Goal: Task Accomplishment & Management: Manage account settings

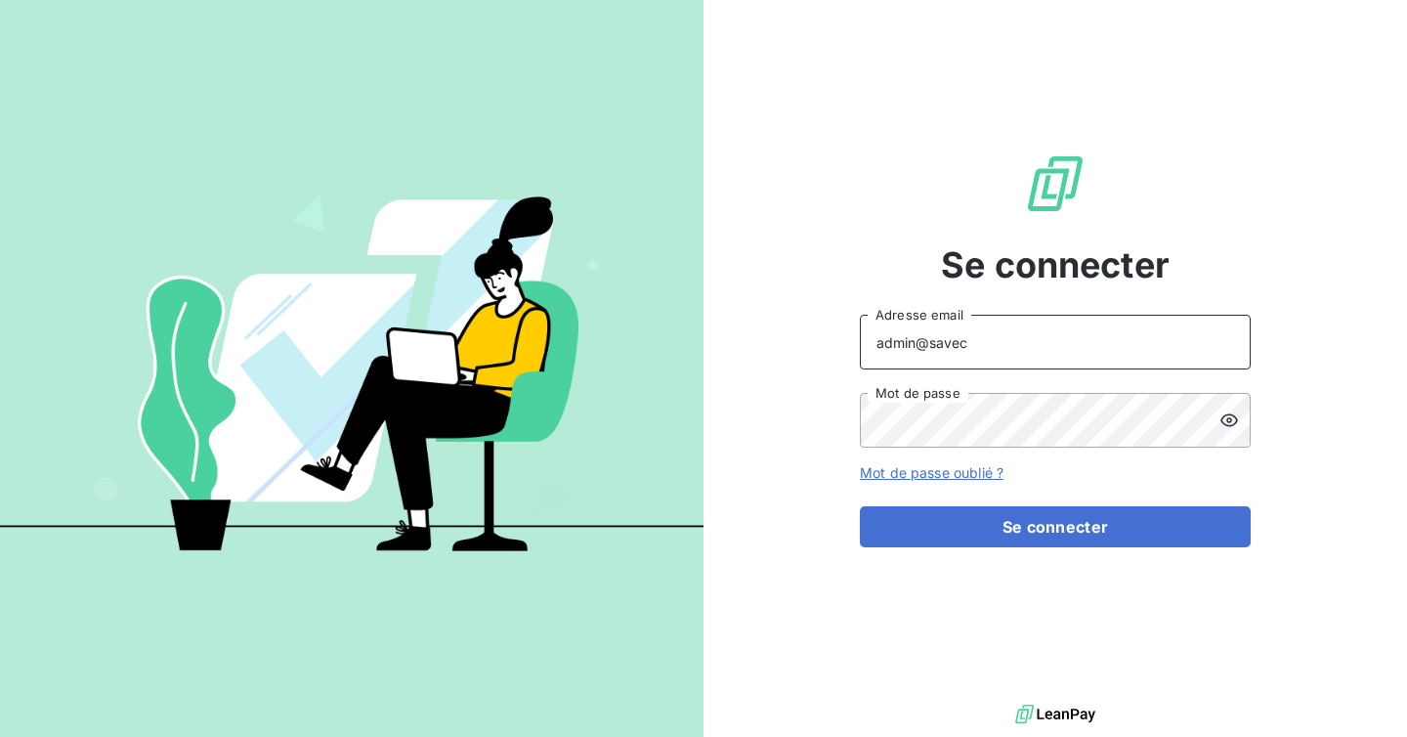
click at [1001, 350] on input "admin@savec" at bounding box center [1055, 342] width 391 height 55
type input "admin@lorcamat"
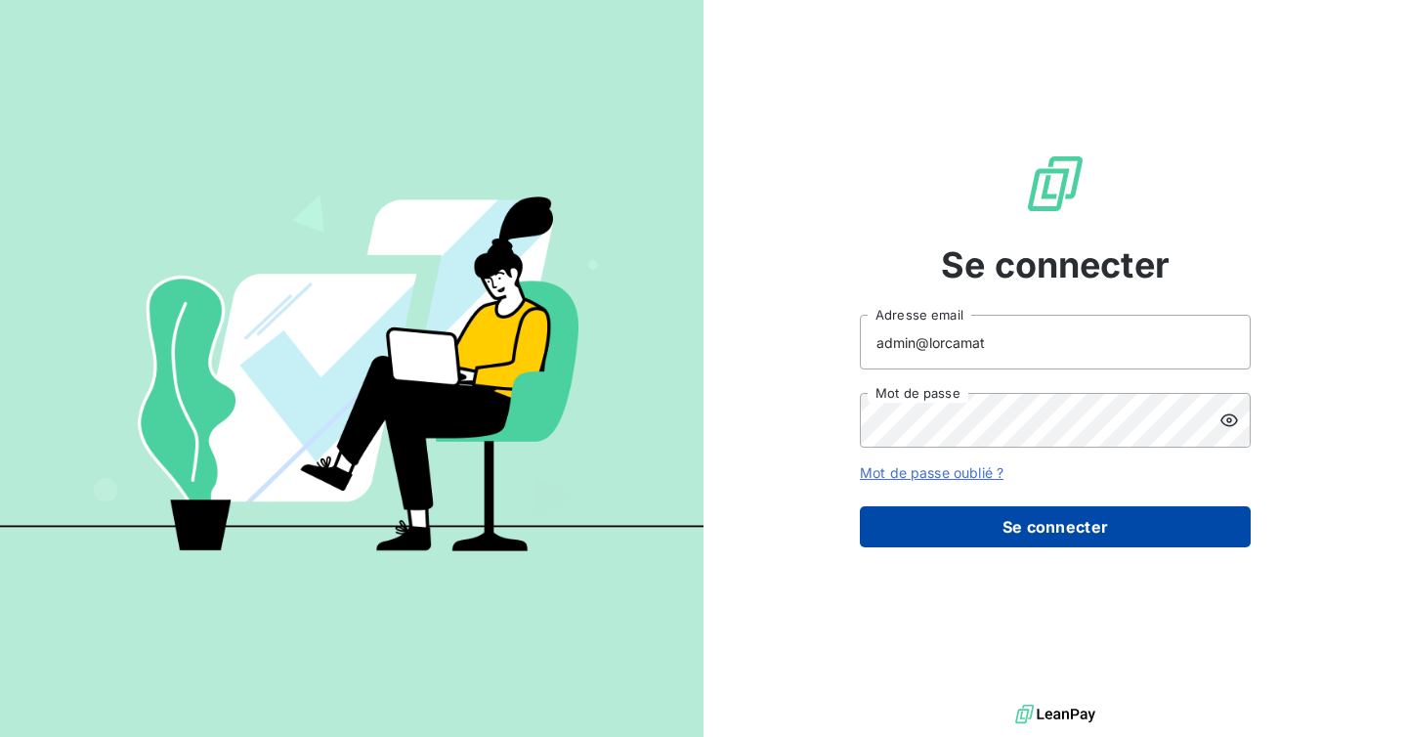
click at [1007, 535] on button "Se connecter" at bounding box center [1055, 526] width 391 height 41
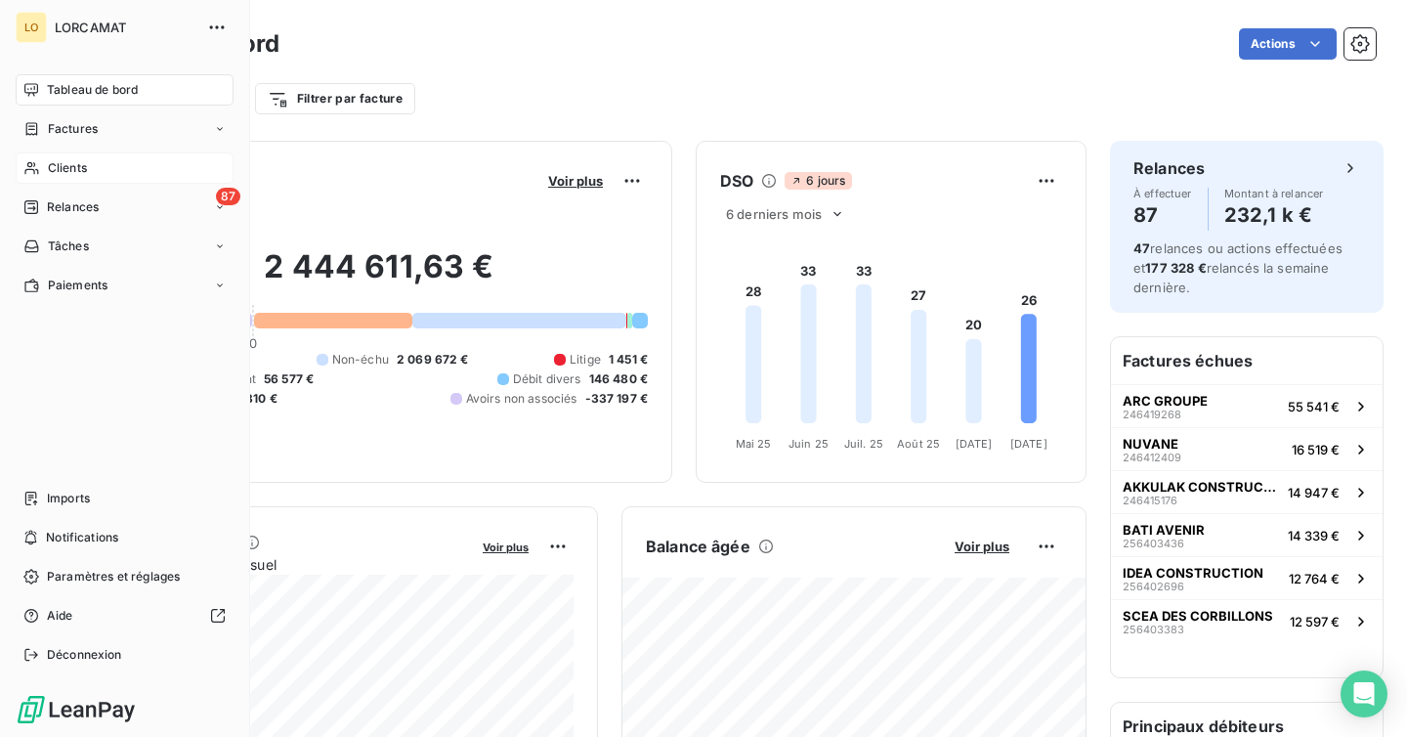
click at [98, 176] on div "Clients" at bounding box center [125, 167] width 218 height 31
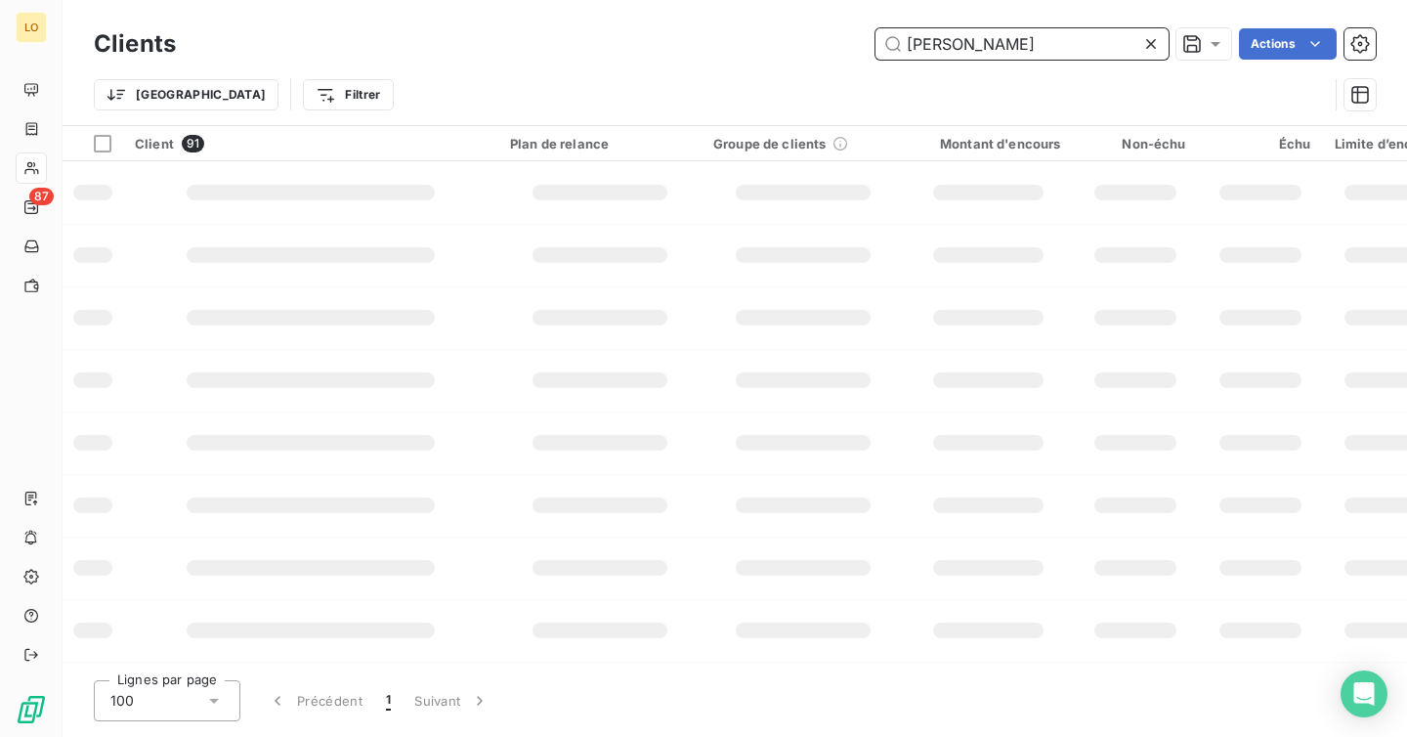
type input "[PERSON_NAME]"
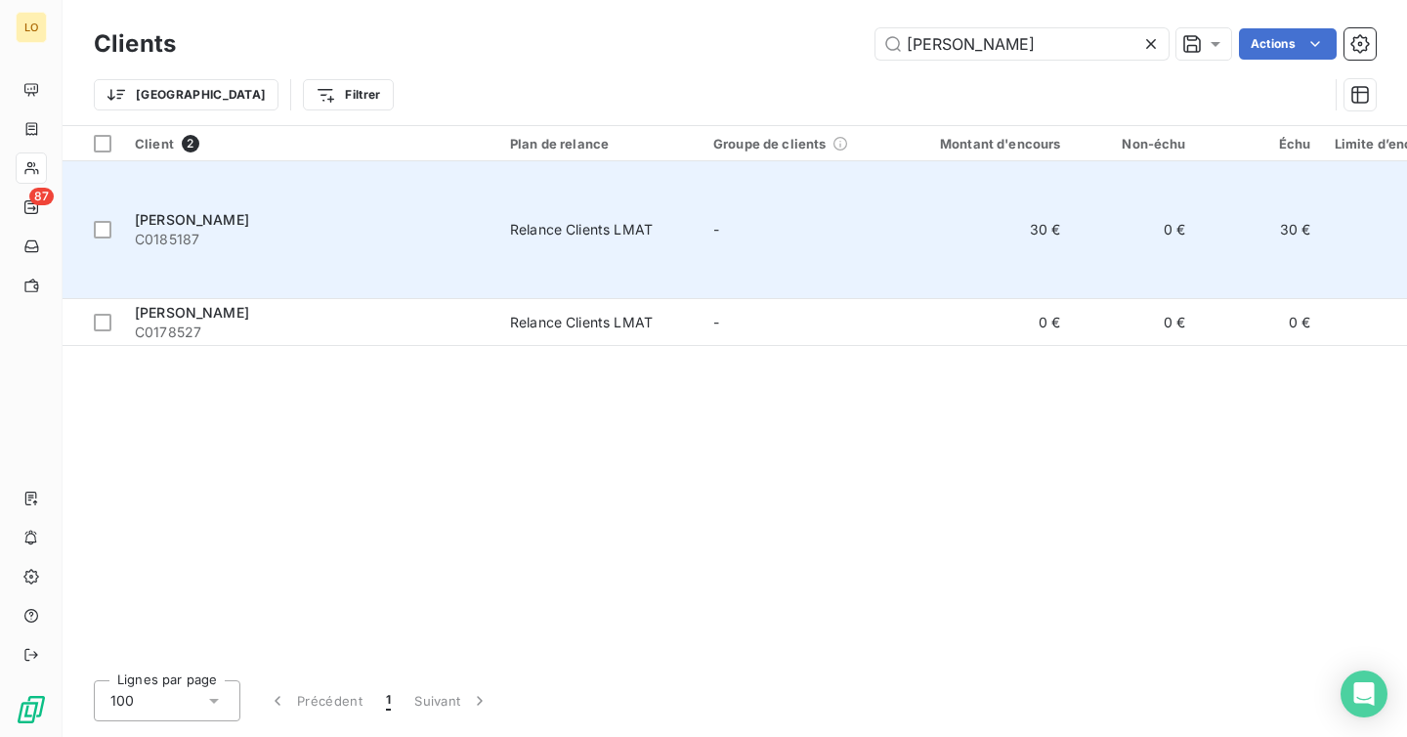
click at [435, 230] on span "C0185187" at bounding box center [311, 240] width 352 height 20
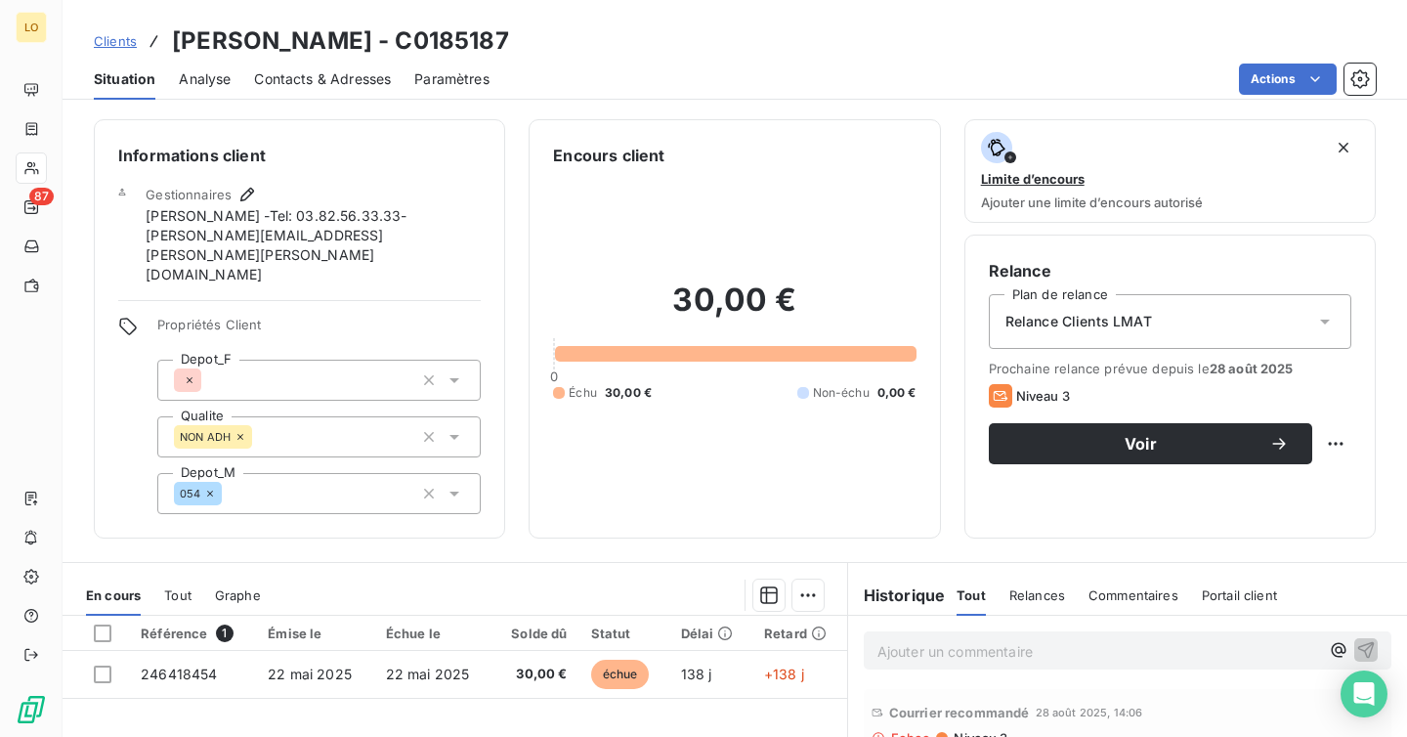
scroll to position [275, 0]
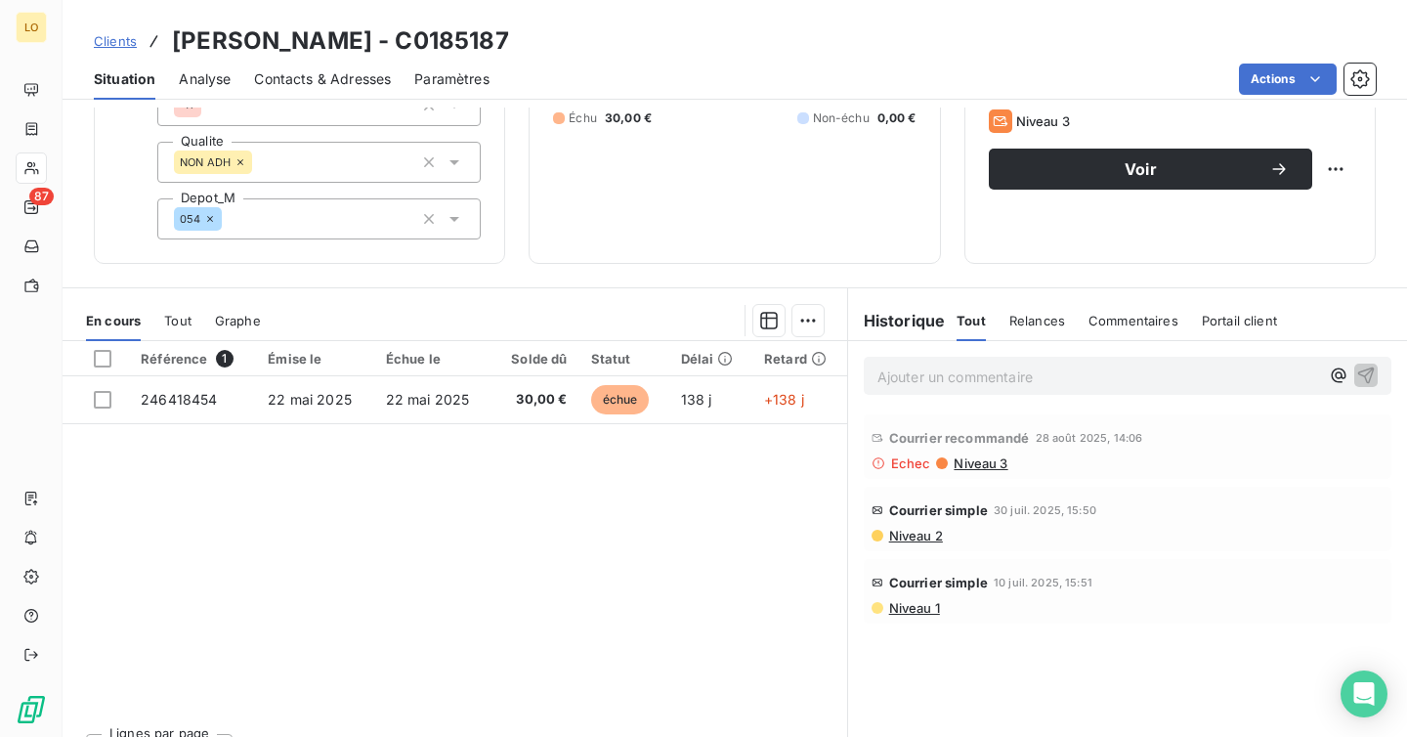
click at [981, 455] on span "Niveau 3" at bounding box center [980, 463] width 56 height 16
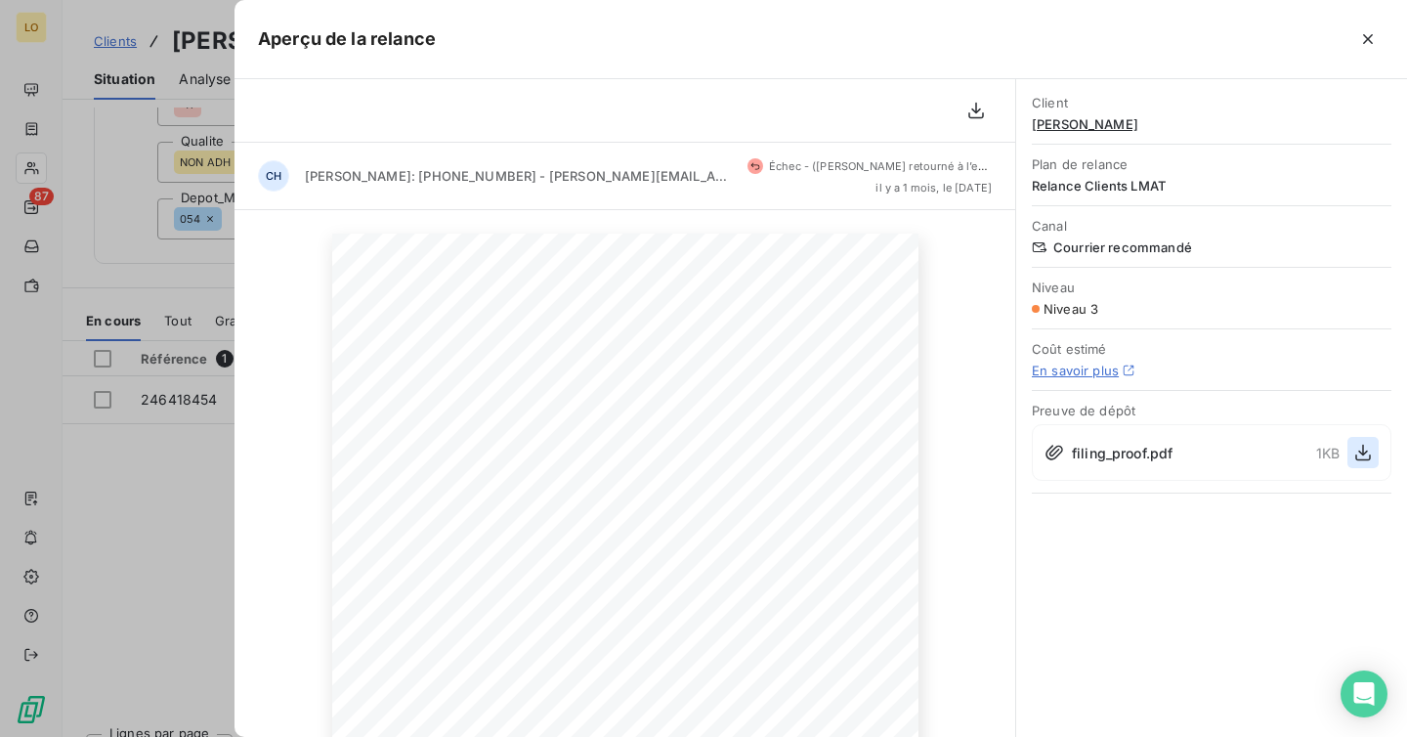
click at [1365, 454] on icon "button" at bounding box center [1363, 453] width 20 height 20
click at [1131, 120] on span "[PERSON_NAME]" at bounding box center [1212, 124] width 360 height 16
drag, startPoint x: 1193, startPoint y: 127, endPoint x: 1030, endPoint y: 128, distance: 163.2
click at [1030, 128] on div "Client [PERSON_NAME] Plan de relance Relance Clients LMAT Canal Courrier recomm…" at bounding box center [1211, 288] width 391 height 418
copy span "[PERSON_NAME]"
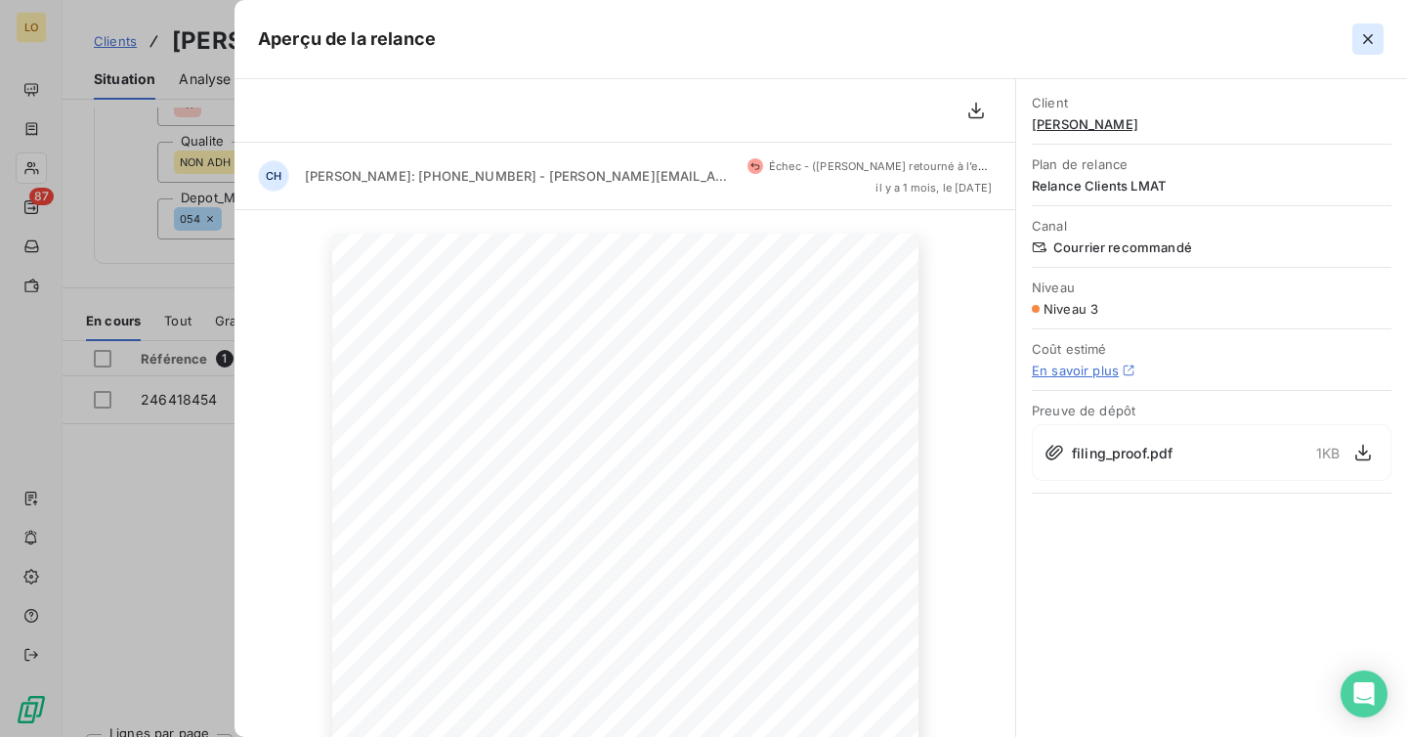
click at [1358, 34] on icon "button" at bounding box center [1368, 39] width 20 height 20
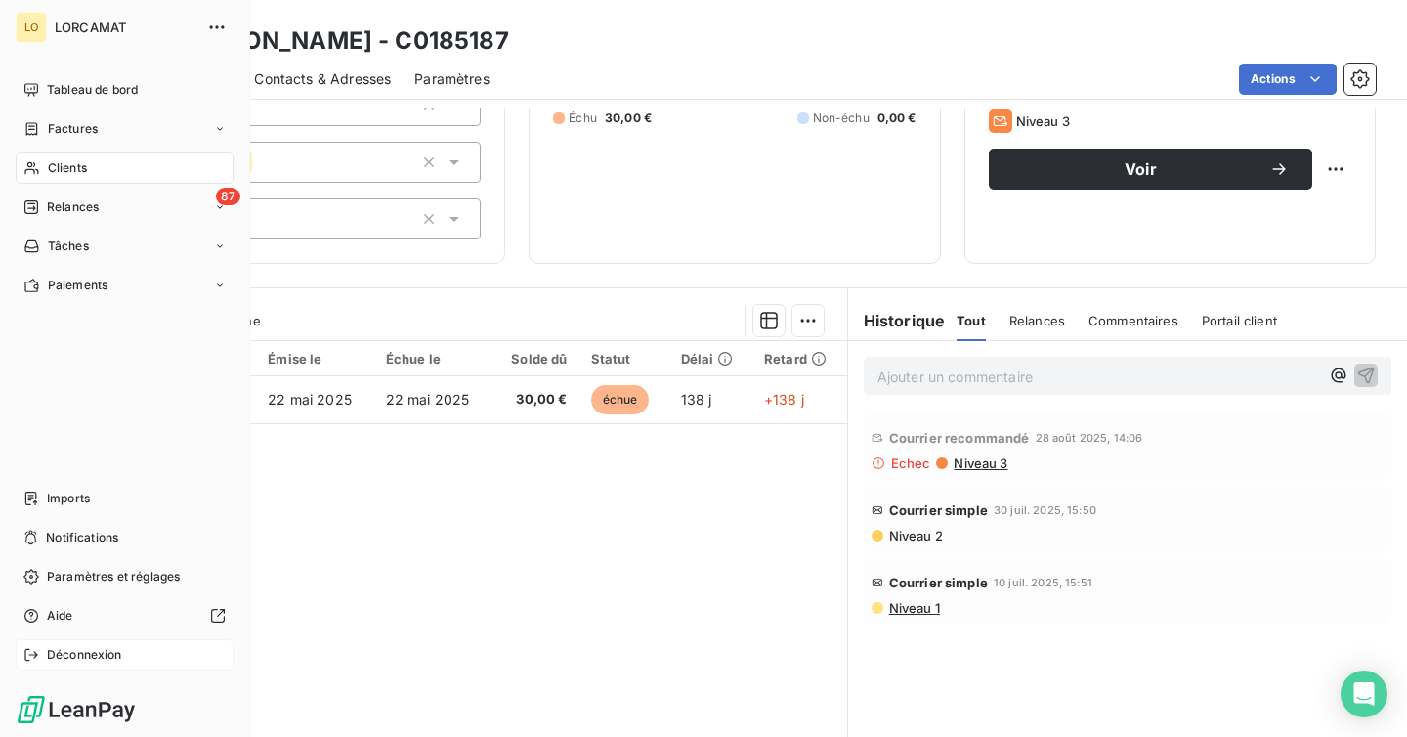
click at [39, 658] on div "Déconnexion" at bounding box center [125, 654] width 218 height 31
